Goal: Information Seeking & Learning: Learn about a topic

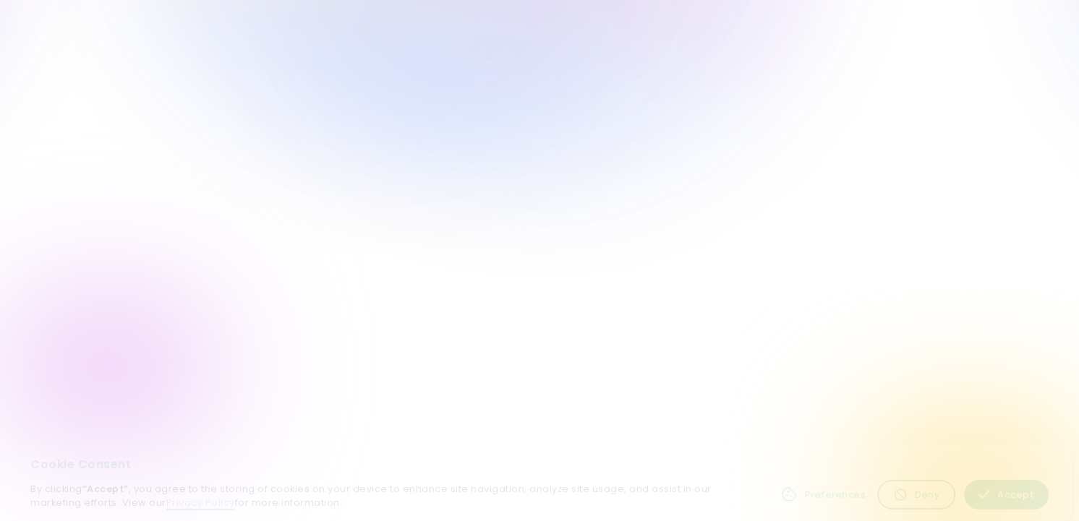
scroll to position [1996, 0]
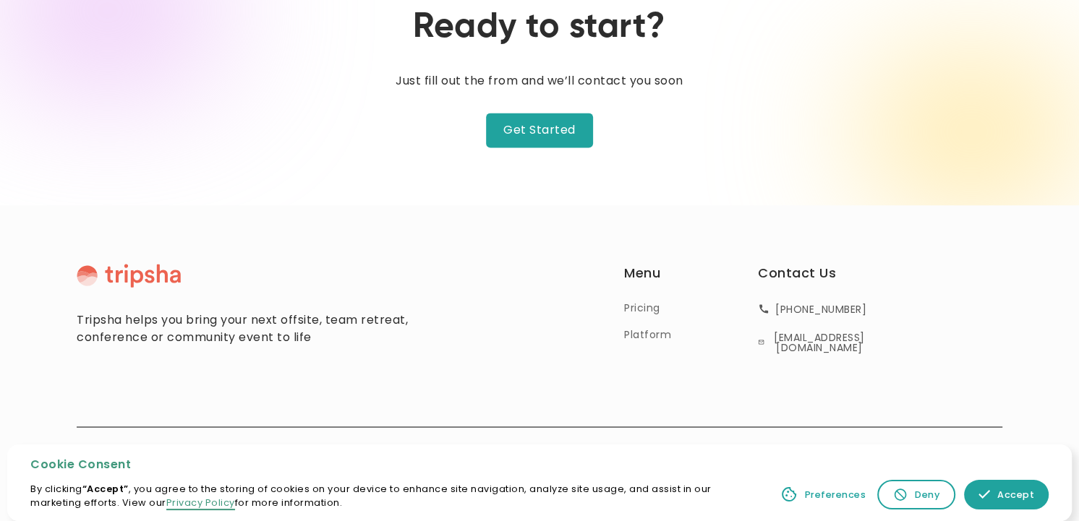
click at [921, 510] on link "Deny" at bounding box center [916, 495] width 78 height 30
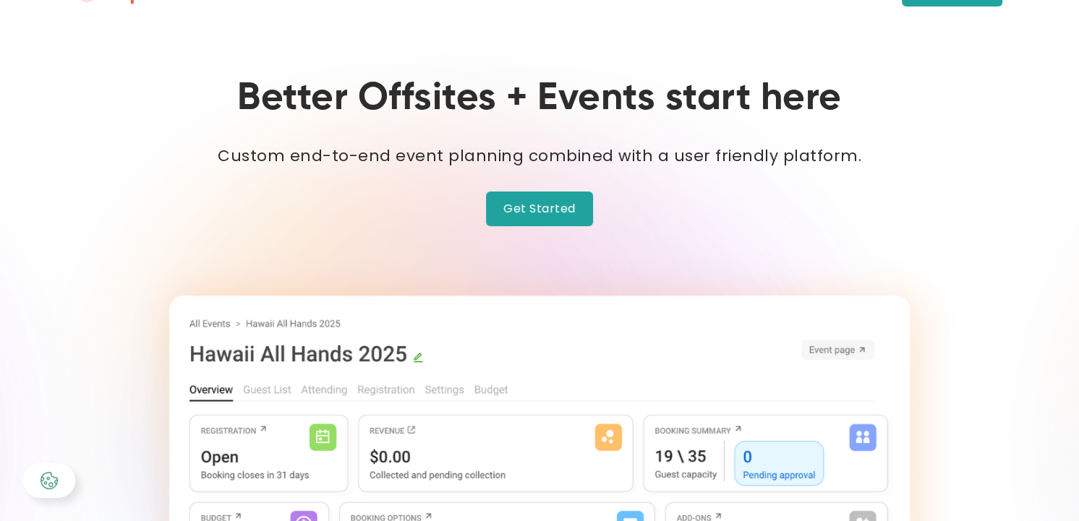
scroll to position [0, 0]
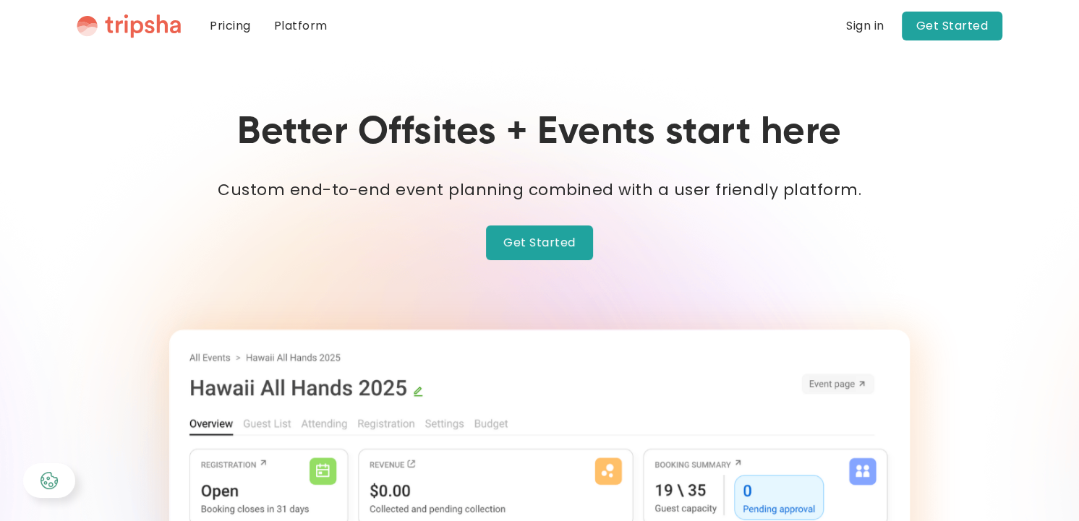
click at [307, 29] on link "Platform" at bounding box center [301, 26] width 77 height 52
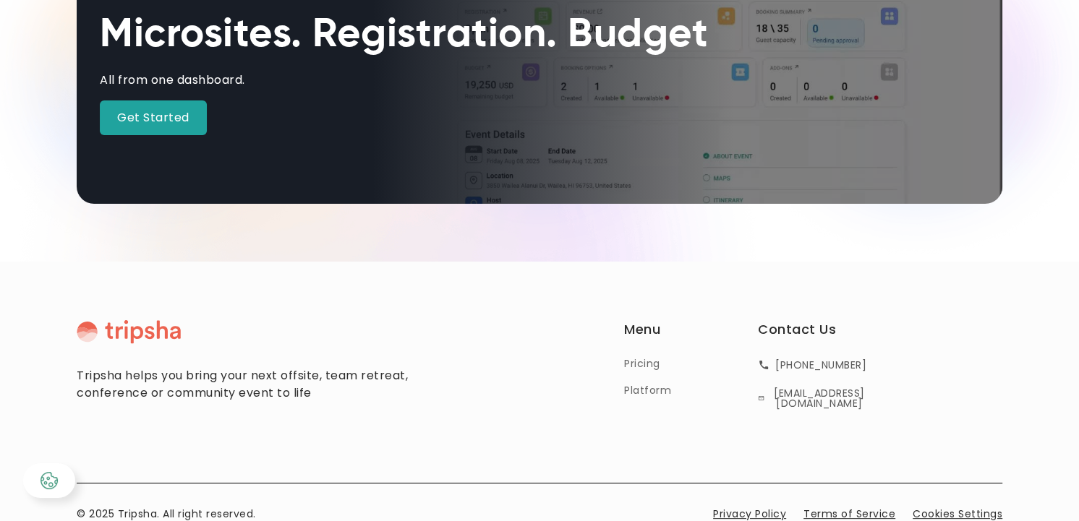
scroll to position [225, 0]
